Goal: Find specific fact

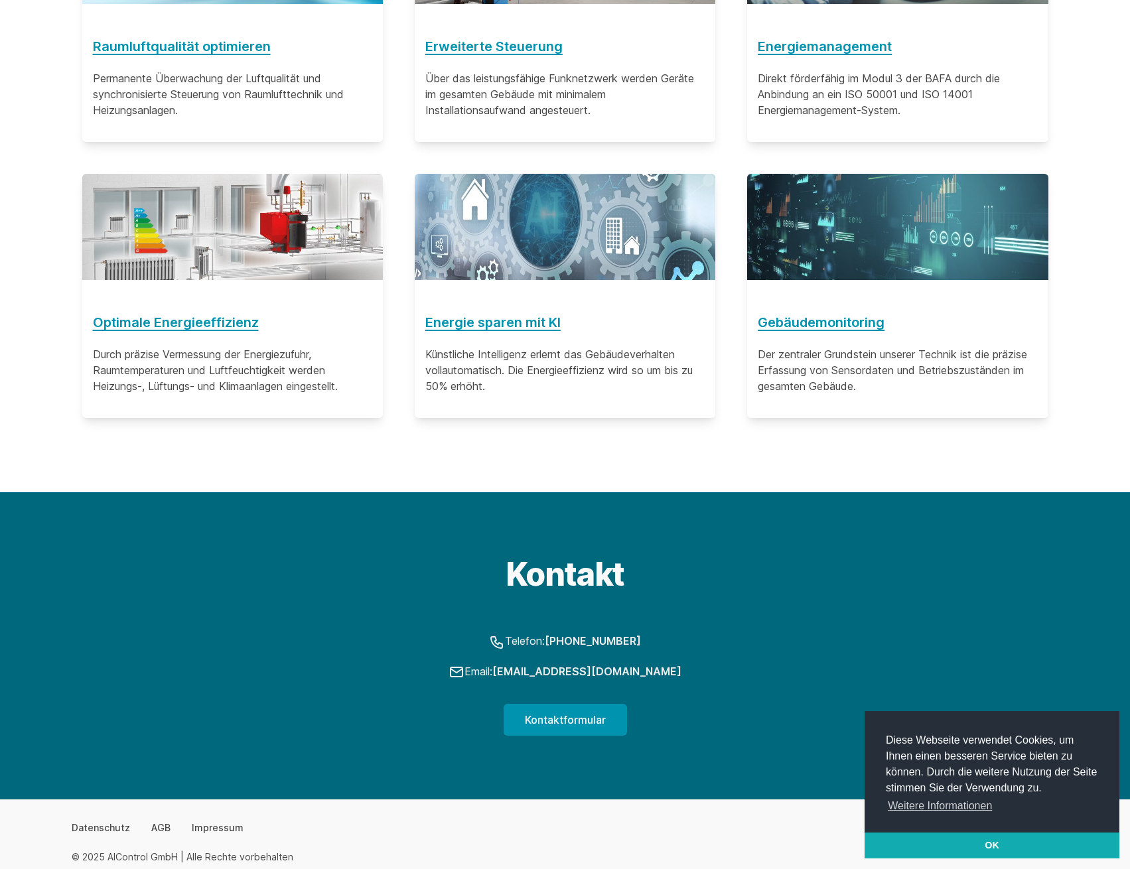
scroll to position [922, 0]
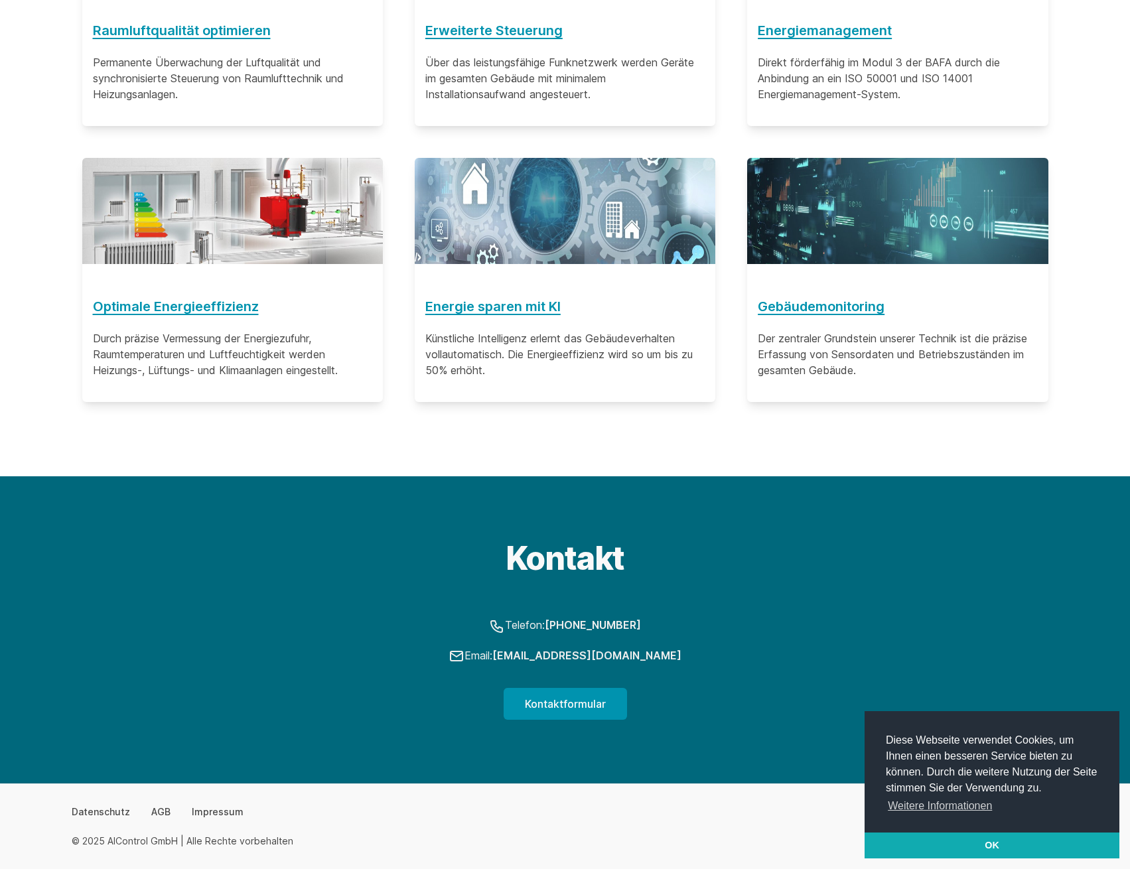
click at [228, 801] on div "Datenschutz AGB Impressum © 2025 AIControl GmbH | Alle Rechte vorbehalten" at bounding box center [565, 826] width 1019 height 85
click at [228, 808] on link "Impressum" at bounding box center [218, 811] width 52 height 13
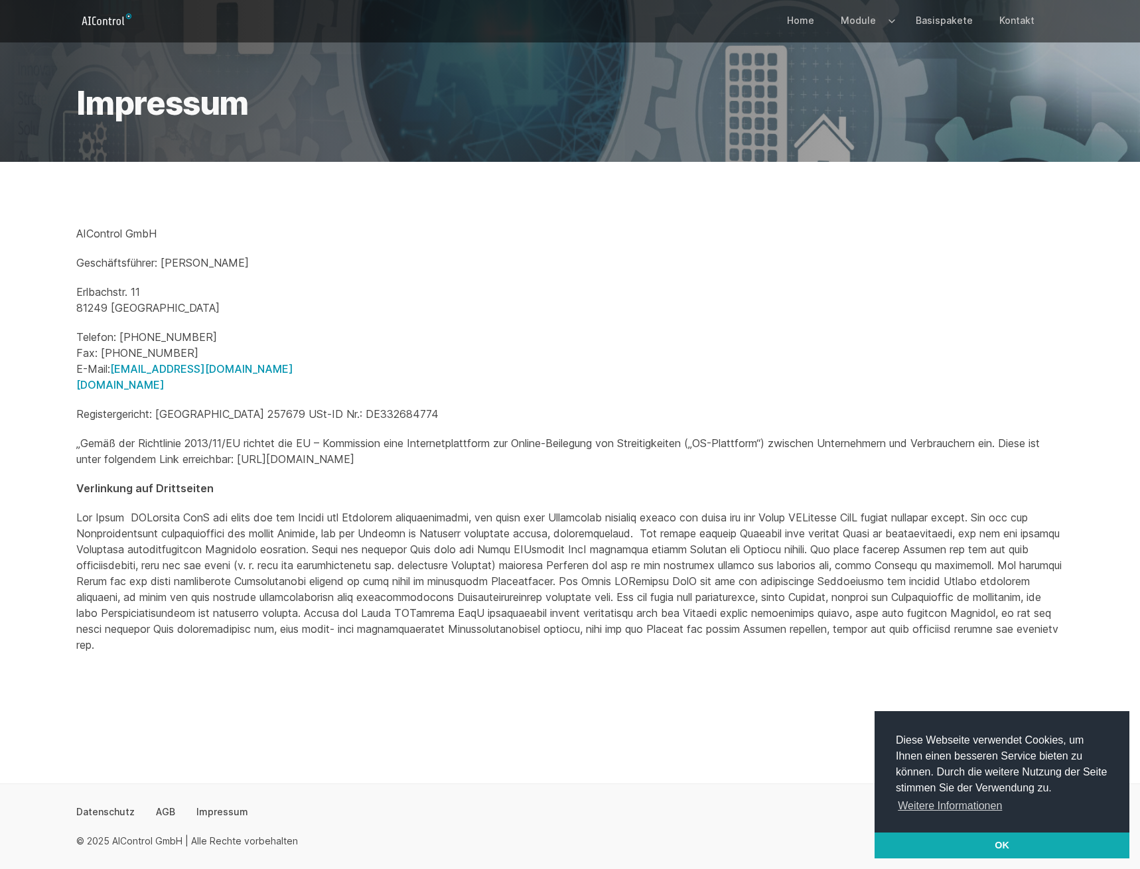
click at [436, 411] on p "Registergericht: [GEOGRAPHIC_DATA] 257679 USt-ID Nr.: DE332684774" at bounding box center [569, 414] width 987 height 16
copy p "DE332684774"
